Goal: Information Seeking & Learning: Find contact information

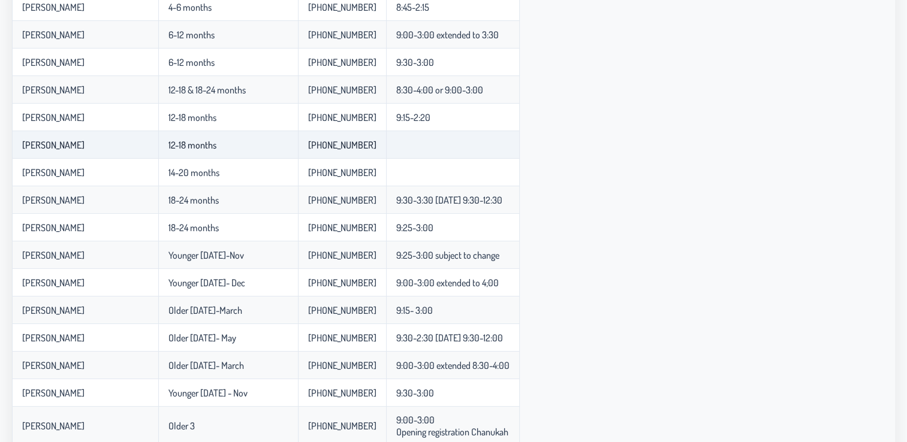
scroll to position [264, 0]
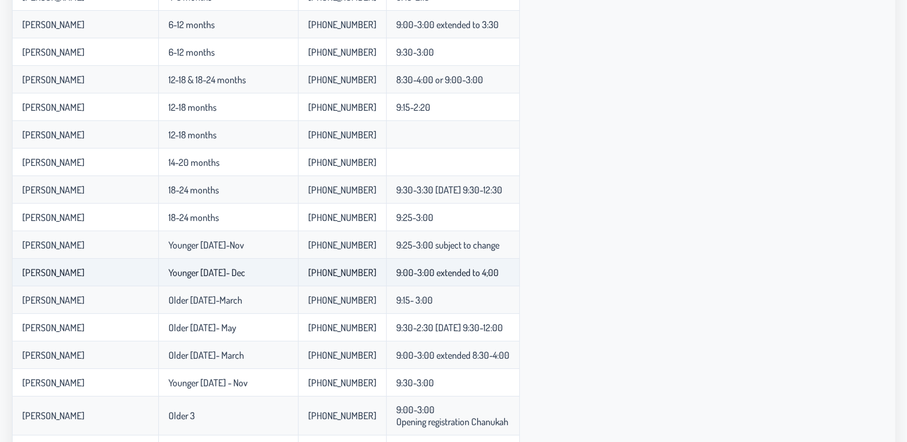
click at [216, 279] on td "Younger [DATE]- Dec" at bounding box center [228, 273] width 140 height 28
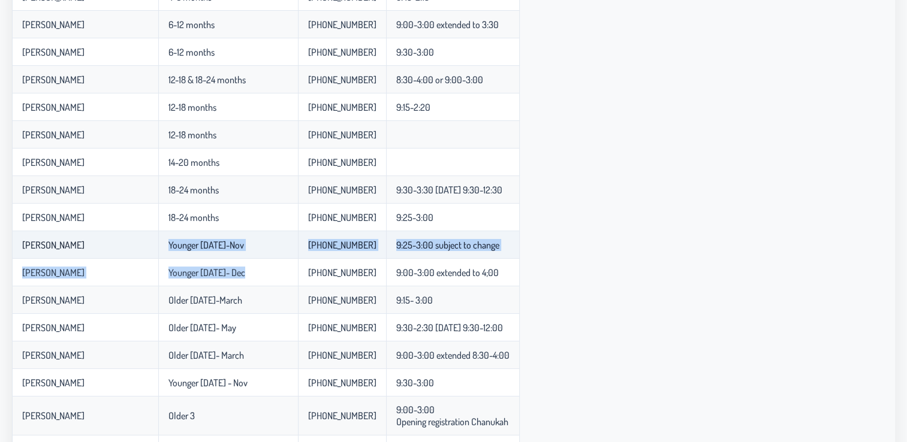
drag, startPoint x: 216, startPoint y: 279, endPoint x: 197, endPoint y: 245, distance: 38.9
click at [197, 245] on tbody "[PERSON_NAME] Infant Babysitter [PHONE_NUMBER] [PERSON_NAME] Babysitter [PHONE_…" at bounding box center [265, 251] width 507 height 756
click at [197, 245] on p-celleditor "Younger [DATE]-Nov" at bounding box center [205, 245] width 75 height 12
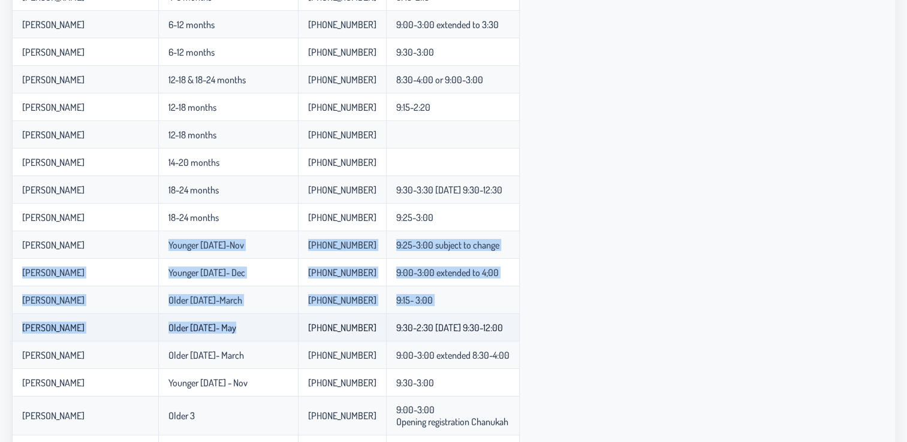
drag, startPoint x: 197, startPoint y: 245, endPoint x: 224, endPoint y: 328, distance: 87.2
click at [224, 328] on tbody "[PERSON_NAME] Infant Babysitter [PHONE_NUMBER] [PERSON_NAME] Babysitter [PHONE_…" at bounding box center [265, 251] width 507 height 756
click at [224, 328] on td "Older [DATE]- May" at bounding box center [228, 328] width 140 height 28
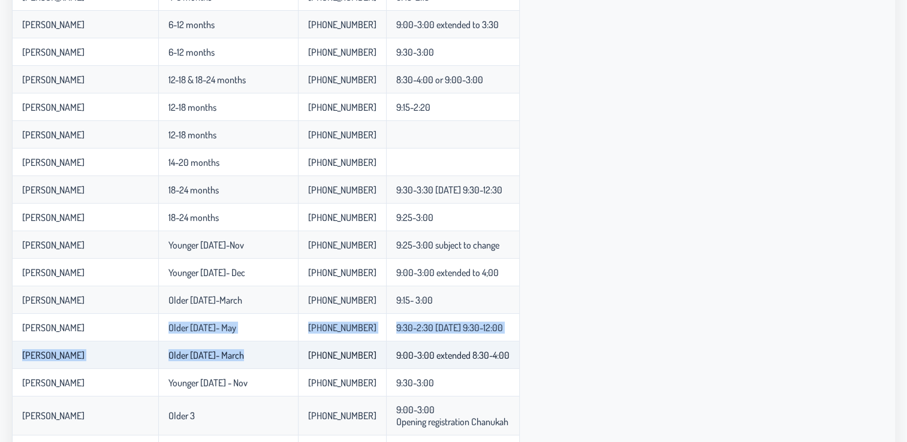
drag, startPoint x: 224, startPoint y: 328, endPoint x: 220, endPoint y: 346, distance: 19.0
click at [220, 346] on tbody "[PERSON_NAME] Infant Babysitter [PHONE_NUMBER] [PERSON_NAME] Babysitter [PHONE_…" at bounding box center [265, 251] width 507 height 756
click at [220, 346] on td "Older [DATE]- March" at bounding box center [228, 356] width 140 height 28
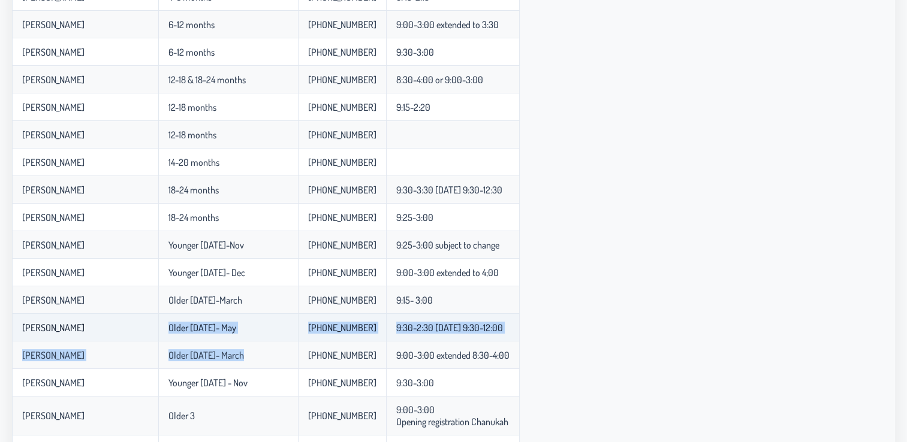
drag, startPoint x: 220, startPoint y: 346, endPoint x: 212, endPoint y: 316, distance: 31.7
click at [212, 316] on tbody "[PERSON_NAME] Infant Babysitter [PHONE_NUMBER] [PERSON_NAME] Babysitter [PHONE_…" at bounding box center [265, 251] width 507 height 756
click at [212, 316] on td "Older [DATE]- May" at bounding box center [228, 328] width 140 height 28
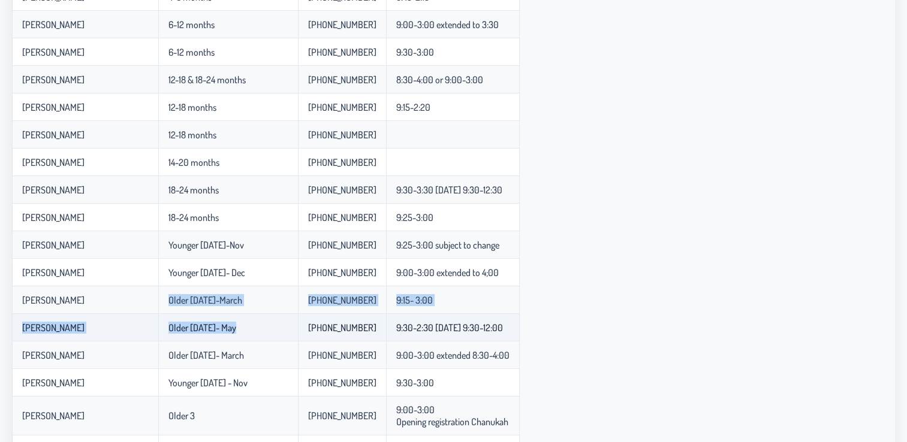
drag, startPoint x: 212, startPoint y: 316, endPoint x: 216, endPoint y: 341, distance: 25.5
click at [216, 341] on tbody "[PERSON_NAME] Infant Babysitter [PHONE_NUMBER] [PERSON_NAME] Babysitter [PHONE_…" at bounding box center [265, 251] width 507 height 756
click at [216, 341] on td "Older [DATE]- May" at bounding box center [228, 328] width 140 height 28
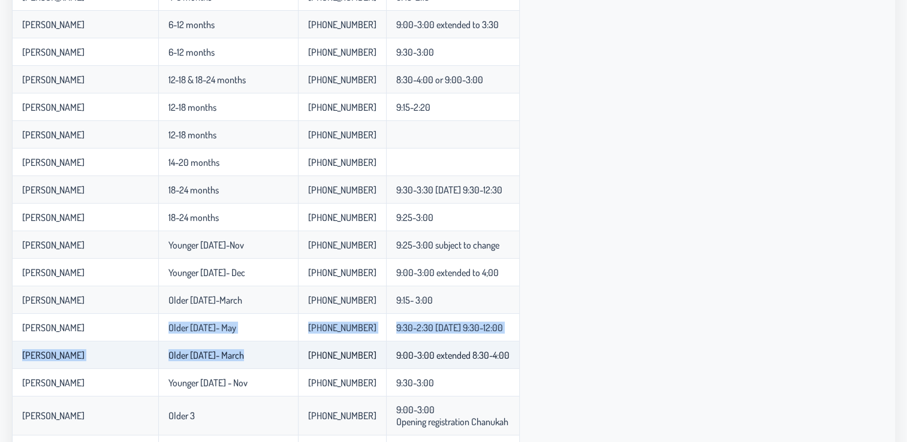
drag, startPoint x: 216, startPoint y: 341, endPoint x: 223, endPoint y: 352, distance: 13.0
click at [223, 352] on tbody "[PERSON_NAME] Infant Babysitter [PHONE_NUMBER] [PERSON_NAME] Babysitter [PHONE_…" at bounding box center [265, 251] width 507 height 756
click at [223, 352] on td "Older [DATE]- March" at bounding box center [228, 356] width 140 height 28
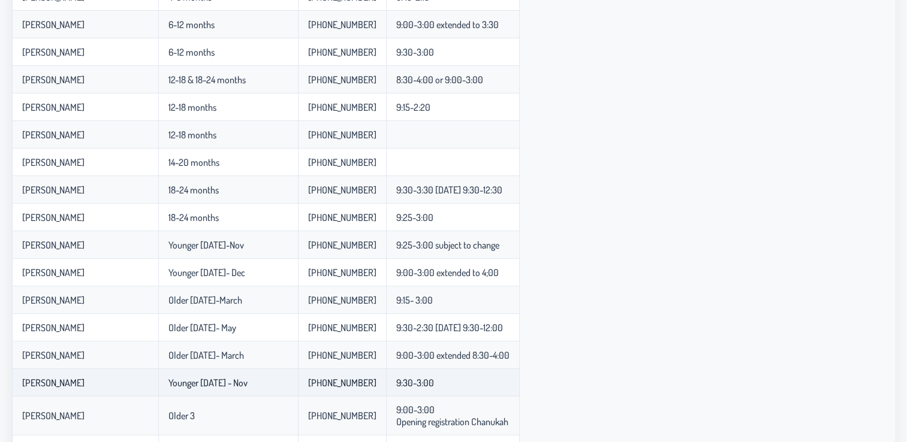
click at [298, 374] on td "[PHONE_NUMBER]" at bounding box center [342, 383] width 88 height 28
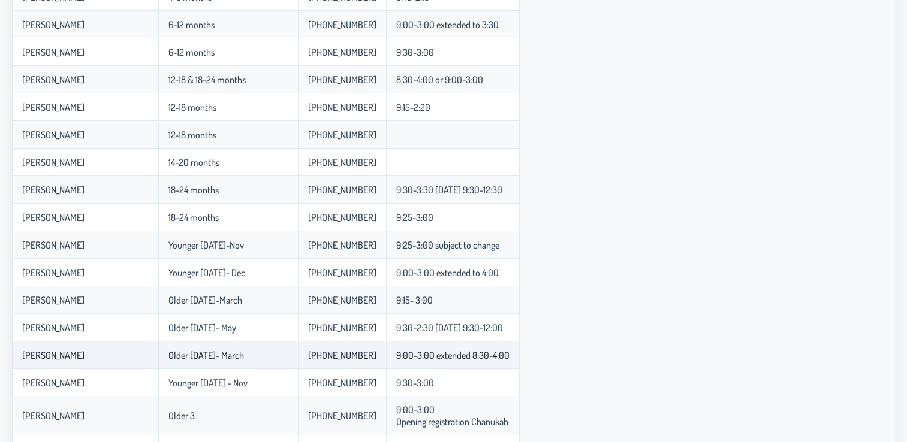
click at [249, 368] on td "Older [DATE]- March" at bounding box center [228, 356] width 140 height 28
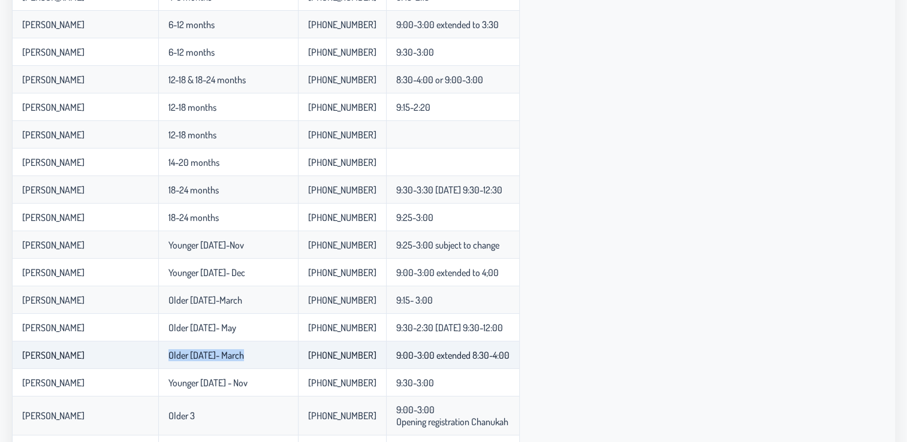
click at [249, 368] on td "Older [DATE]- March" at bounding box center [228, 356] width 140 height 28
